Goal: Communication & Community: Answer question/provide support

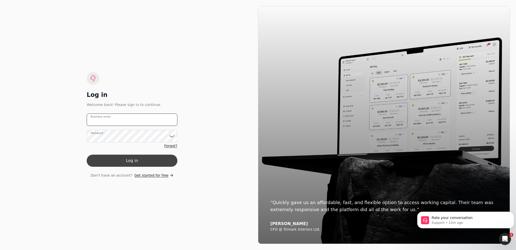
type email "[EMAIL_ADDRESS][DOMAIN_NAME]"
click at [162, 165] on button "Log in" at bounding box center [132, 161] width 91 height 12
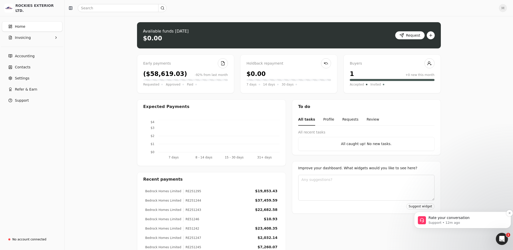
click at [473, 222] on p "Support • 12m ago" at bounding box center [466, 222] width 76 height 5
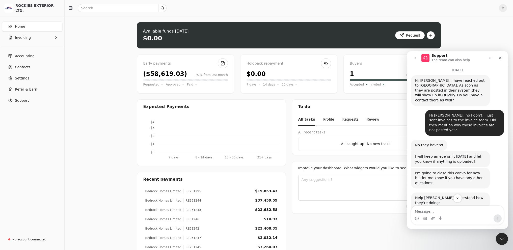
scroll to position [134, 0]
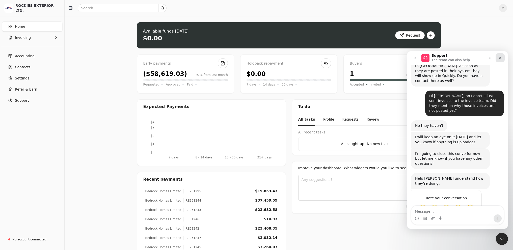
click at [500, 57] on icon "Close" at bounding box center [500, 58] width 4 height 4
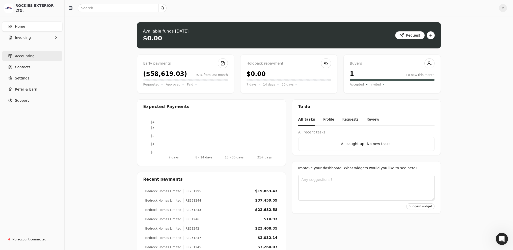
click at [22, 60] on link "Accounting" at bounding box center [32, 56] width 60 height 10
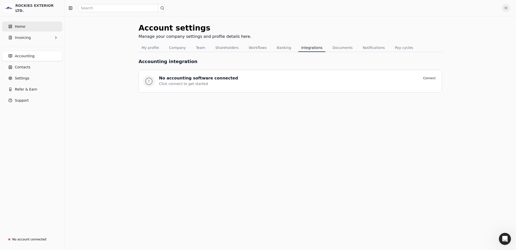
click at [26, 27] on link "Home" at bounding box center [32, 26] width 60 height 10
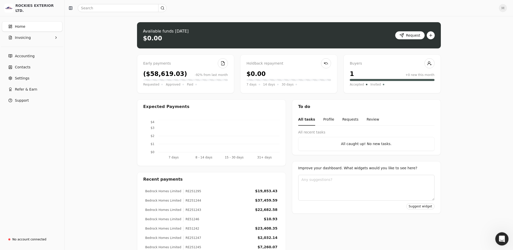
click at [500, 234] on icon "Open Intercom Messenger" at bounding box center [501, 238] width 8 height 8
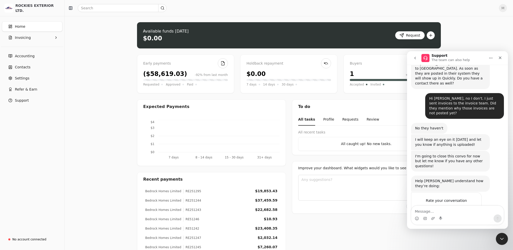
scroll to position [134, 0]
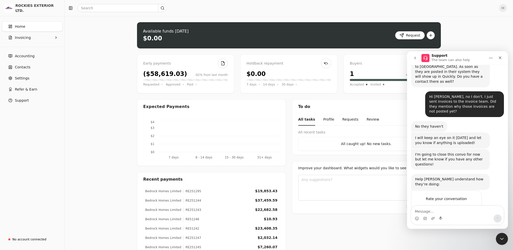
click at [489, 190] on div "Rate your conversation Terrible Bad OK Great Amazing" at bounding box center [457, 208] width 93 height 36
click at [472, 204] on span "Amazing" at bounding box center [469, 208] width 9 height 9
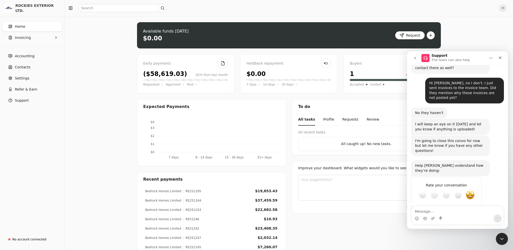
click at [492, 160] on div "Help [PERSON_NAME] understand how they’re doing: Support • 15m ago" at bounding box center [457, 168] width 93 height 16
click at [501, 56] on icon "Close" at bounding box center [500, 58] width 4 height 4
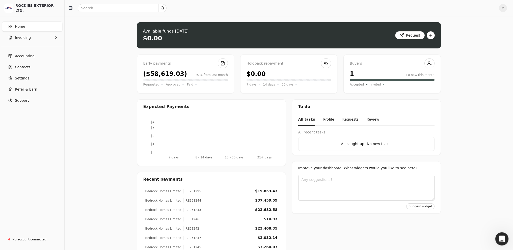
click at [497, 237] on div "Open Intercom Messenger" at bounding box center [500, 238] width 17 height 17
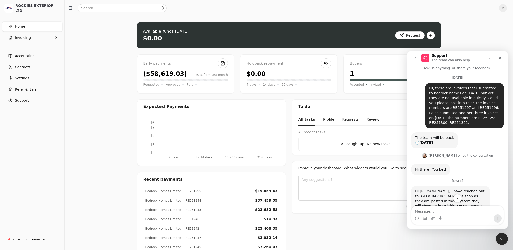
scroll to position [0, 0]
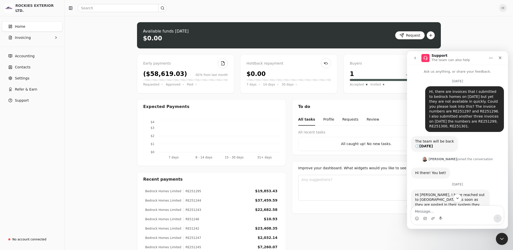
drag, startPoint x: 427, startPoint y: 91, endPoint x: 486, endPoint y: 127, distance: 68.9
click at [486, 127] on div "Hi, there are invoices that I submitted to bedrock homes on [DATE] but yet they…" at bounding box center [464, 109] width 71 height 40
copy div "Hi, there are invoices that I submitted to bedrock homes on [DATE] but yet they…"
click at [346, 229] on div "To do All tasks Profile Requests Review All recent tasks All caught up! No new …" at bounding box center [366, 191] width 149 height 185
click at [501, 60] on icon "Close" at bounding box center [500, 58] width 4 height 4
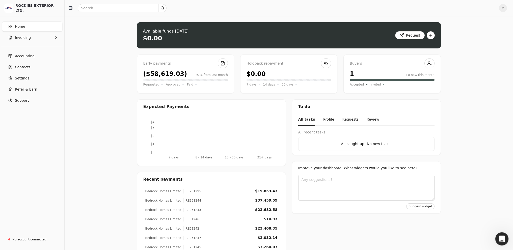
click at [505, 236] on div "Open Intercom Messenger" at bounding box center [500, 238] width 17 height 17
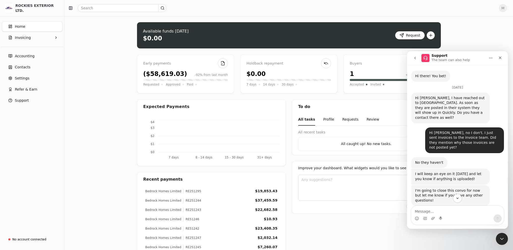
scroll to position [147, 0]
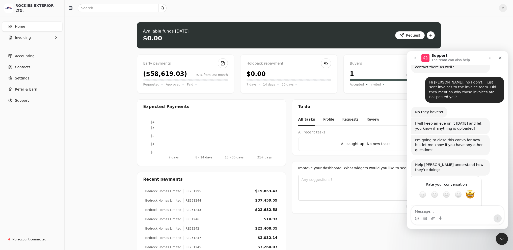
click at [487, 191] on div "Rate your conversation Terrible Bad OK Great Amazing" at bounding box center [457, 200] width 93 height 49
click at [501, 56] on icon "Close" at bounding box center [500, 58] width 4 height 4
